Goal: Task Accomplishment & Management: Complete application form

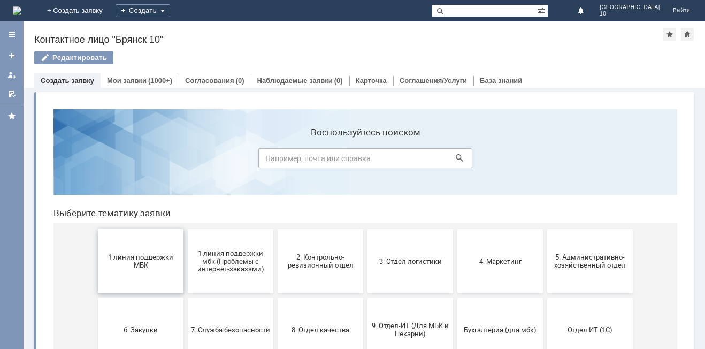
click at [135, 267] on span "1 линия поддержки МБК" at bounding box center [140, 261] width 79 height 16
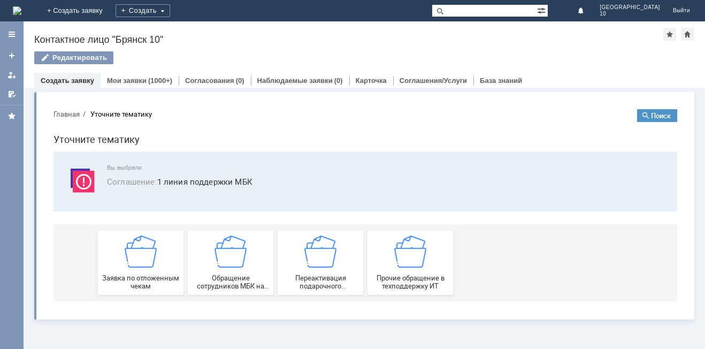
click at [135, 267] on img at bounding box center [141, 251] width 32 height 32
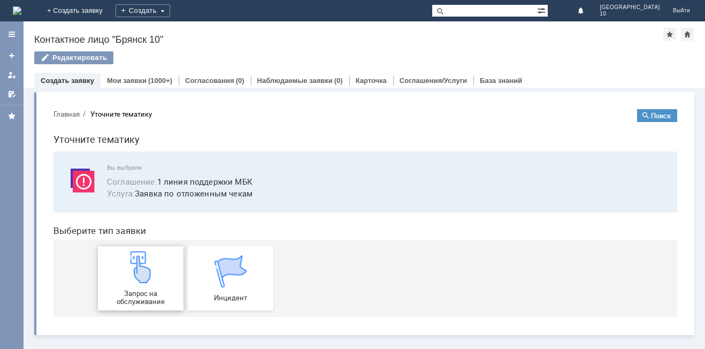
click at [136, 267] on img at bounding box center [141, 267] width 32 height 32
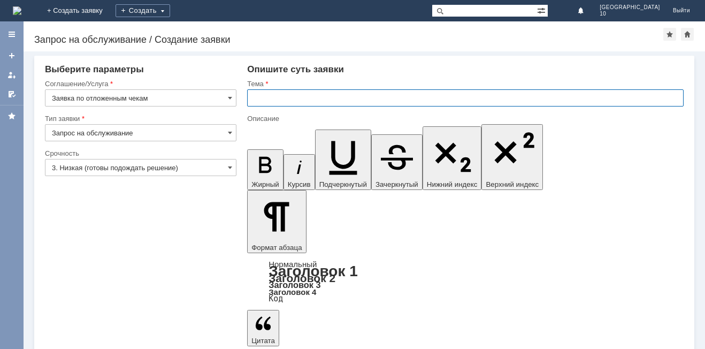
click at [251, 100] on input "text" at bounding box center [465, 97] width 436 height 17
click at [258, 97] on input "бРЯНСК 10 ОТЛОЖЕННЫЕ ЧЕКИ" at bounding box center [465, 97] width 436 height 17
type input "БРЯНСК 10 ОТЛОЖЕННЫЕ ЧЕКИ"
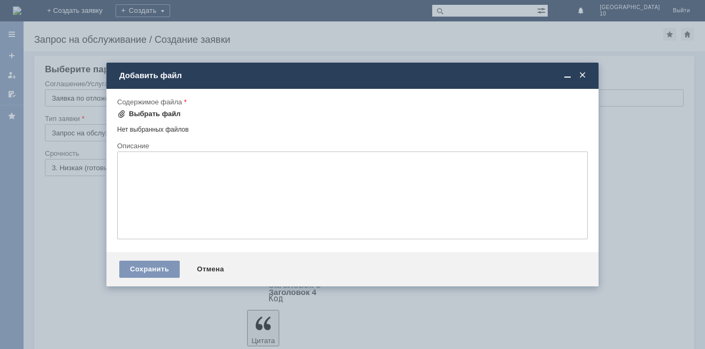
click at [121, 112] on span at bounding box center [121, 114] width 9 height 9
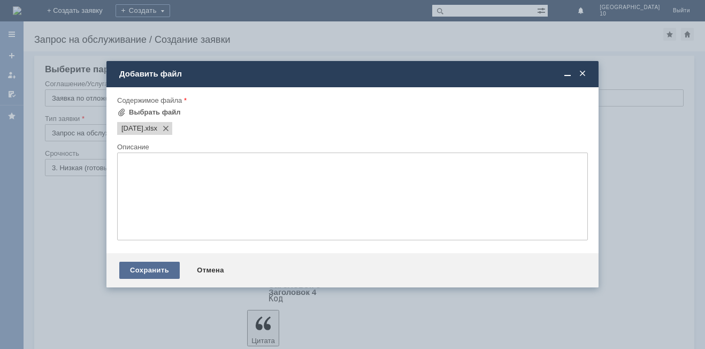
click at [152, 273] on div "Сохранить" at bounding box center [149, 270] width 60 height 17
